Goal: Task Accomplishment & Management: Use online tool/utility

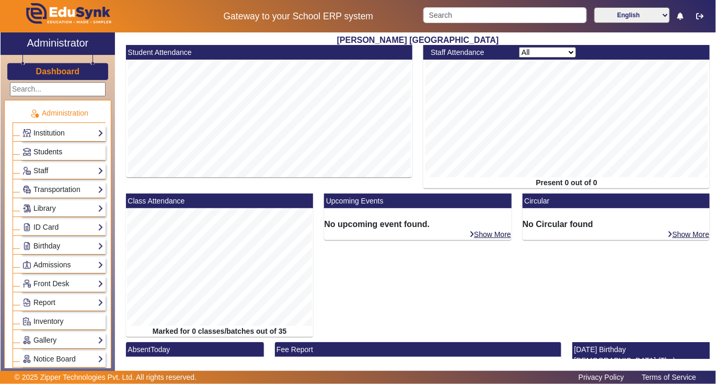
click at [46, 153] on span "Students" at bounding box center [47, 151] width 29 height 8
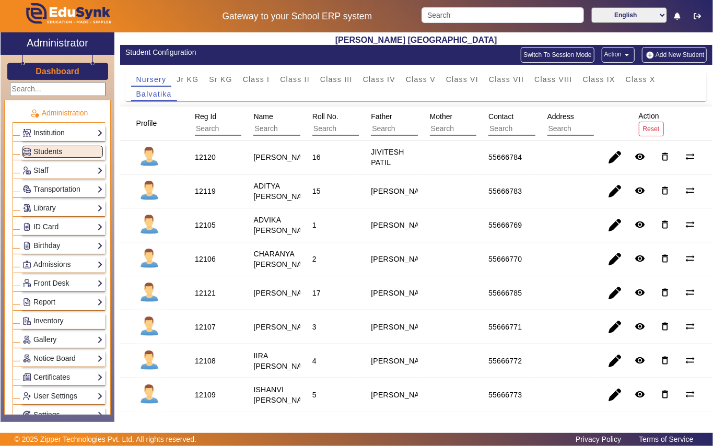
drag, startPoint x: 13, startPoint y: 294, endPoint x: 92, endPoint y: 294, distance: 78.9
click at [92, 292] on div "Front Desk Visitors Book Postal Receipt Postal Dispatch Phone Call Logs Complai…" at bounding box center [59, 282] width 93 height 19
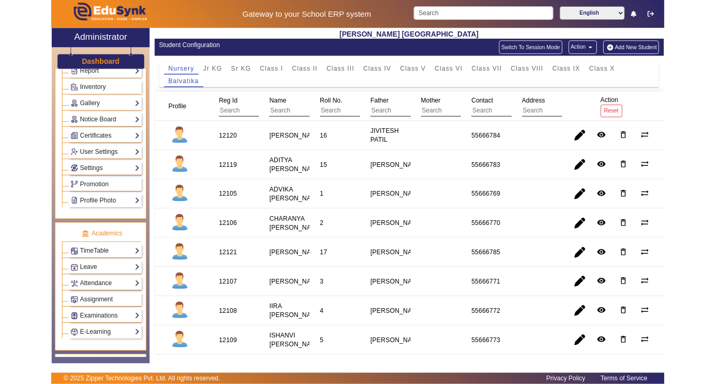
scroll to position [293, 0]
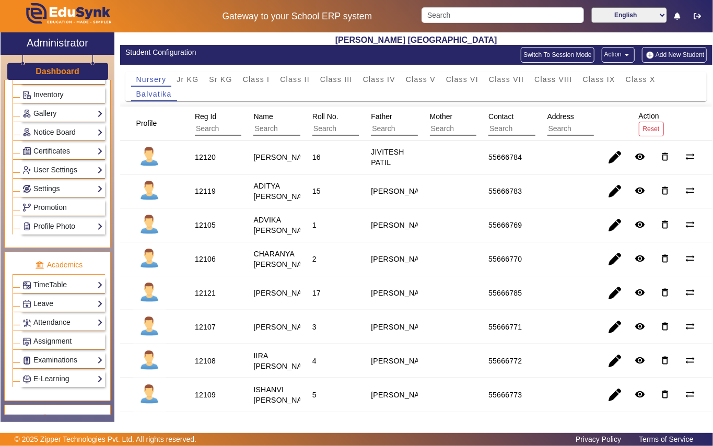
drag, startPoint x: 713, startPoint y: 244, endPoint x: 527, endPoint y: 243, distance: 185.5
click at [529, 244] on div "Shri S. T. Kadam Vidyalaya Student Configuration Switch To Session Mode Action …" at bounding box center [416, 221] width 593 height 379
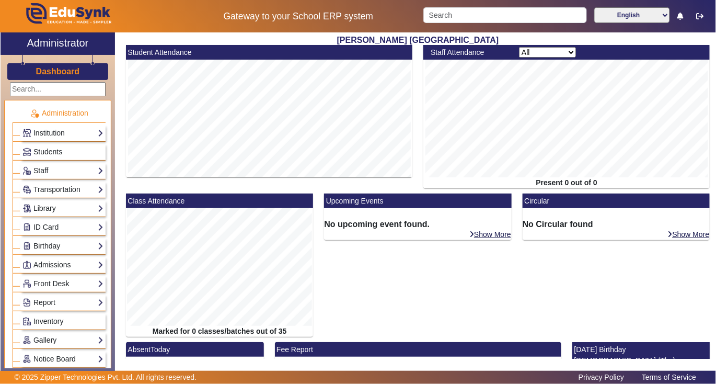
click at [44, 207] on link "Library" at bounding box center [62, 208] width 81 height 12
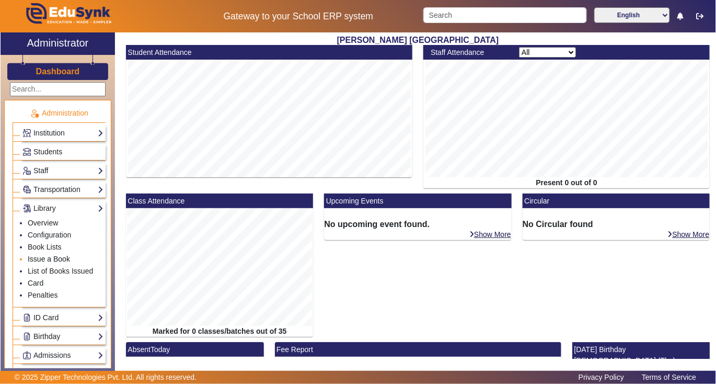
click at [40, 260] on link "Issue a Book" at bounding box center [49, 259] width 42 height 8
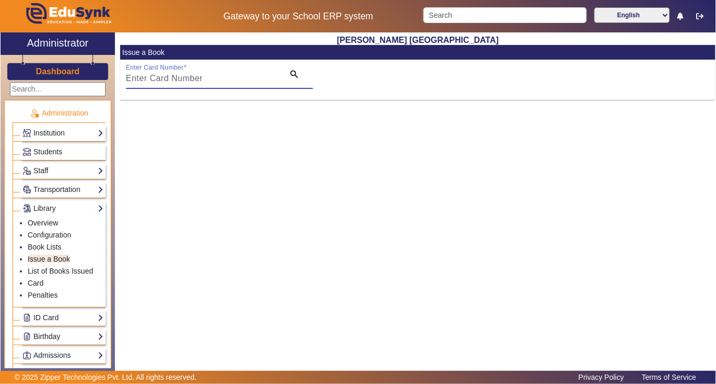
click at [227, 78] on input "Enter Card Number" at bounding box center [202, 78] width 152 height 13
type input "v"
paste input "[DOMAIN_NAME]"
type input "S"
click at [56, 153] on span "Students" at bounding box center [47, 151] width 29 height 8
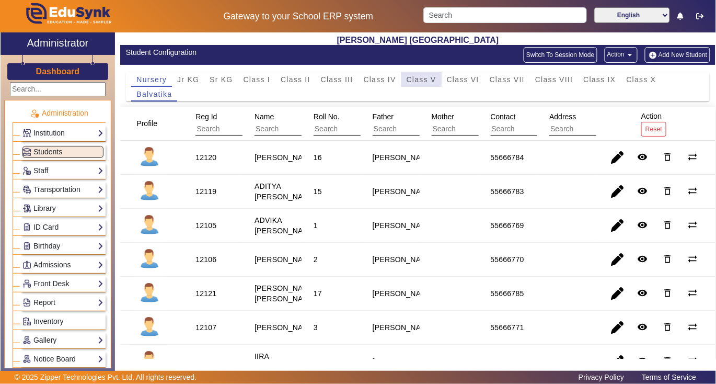
click at [425, 78] on span "Class V" at bounding box center [422, 79] width 30 height 7
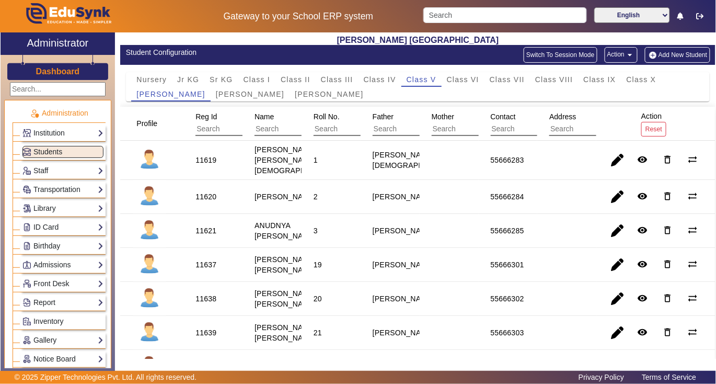
click at [212, 234] on div "11621" at bounding box center [205, 230] width 21 height 10
copy div "11621"
click at [56, 209] on link "Library" at bounding box center [62, 208] width 81 height 12
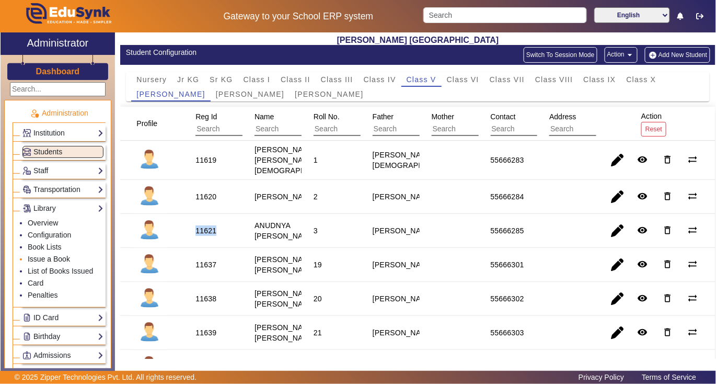
click at [51, 258] on link "Issue a Book" at bounding box center [49, 259] width 42 height 8
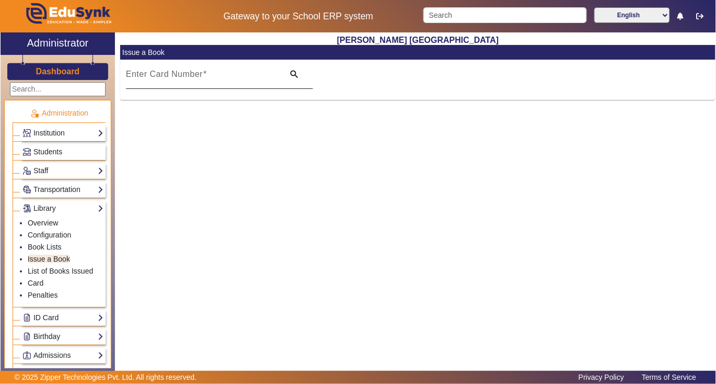
click at [175, 80] on input "Enter Card Number" at bounding box center [202, 78] width 152 height 13
type input "V"
paste input "11621"
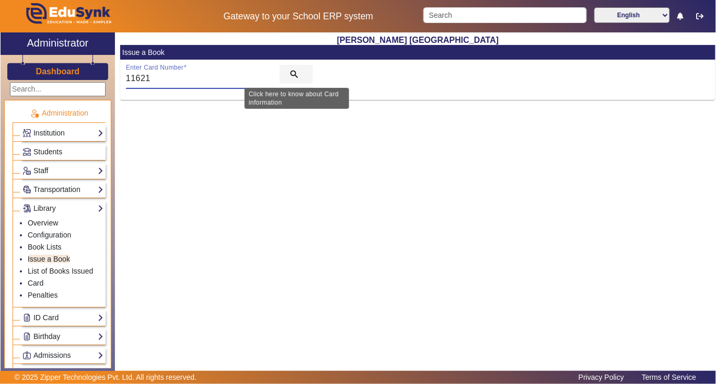
type input "11621"
click at [293, 72] on mat-icon "search" at bounding box center [294, 74] width 10 height 10
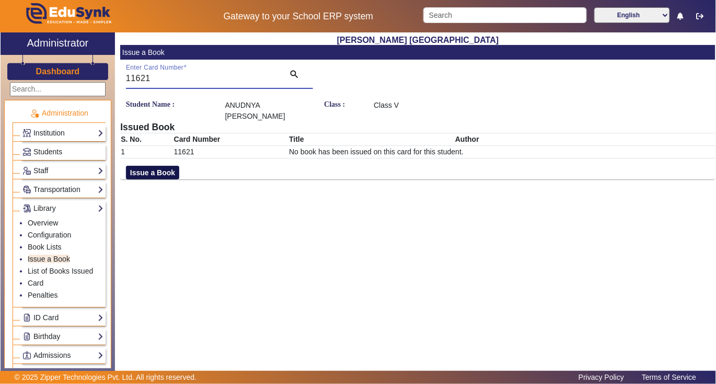
click at [139, 174] on button "Issue a Book" at bounding box center [152, 173] width 53 height 14
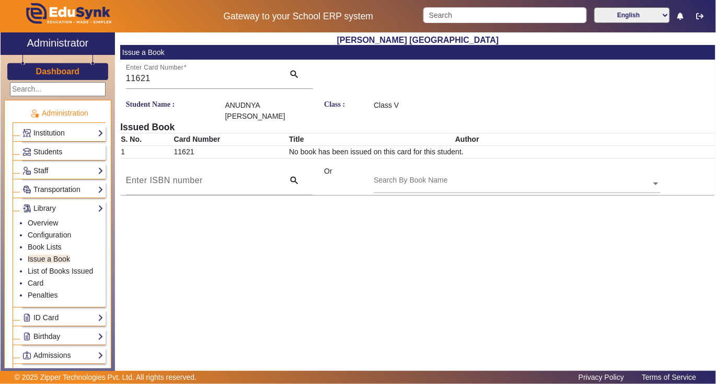
click at [482, 180] on input "text" at bounding box center [517, 184] width 286 height 11
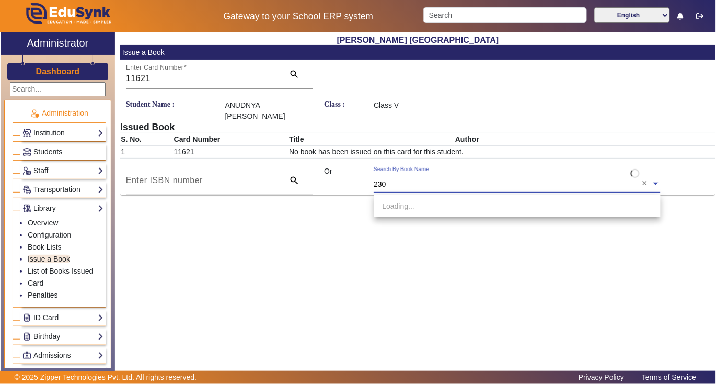
type input "2300"
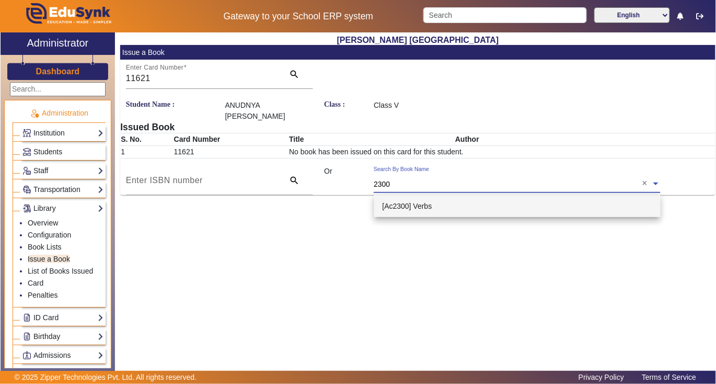
click at [423, 206] on span "[Ac2300] Verbs" at bounding box center [408, 206] width 50 height 8
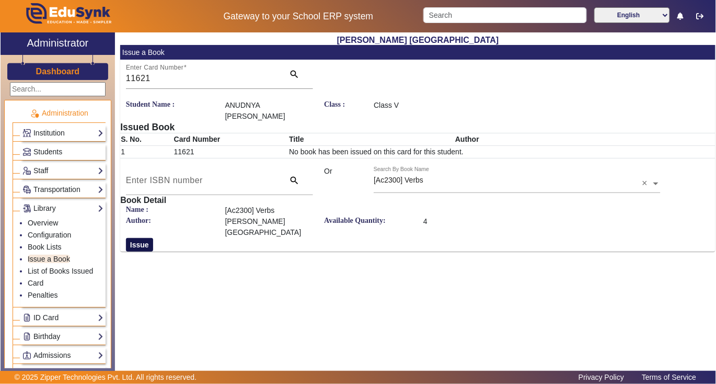
click at [139, 238] on button "Issue" at bounding box center [139, 245] width 27 height 14
